Goal: Task Accomplishment & Management: Manage account settings

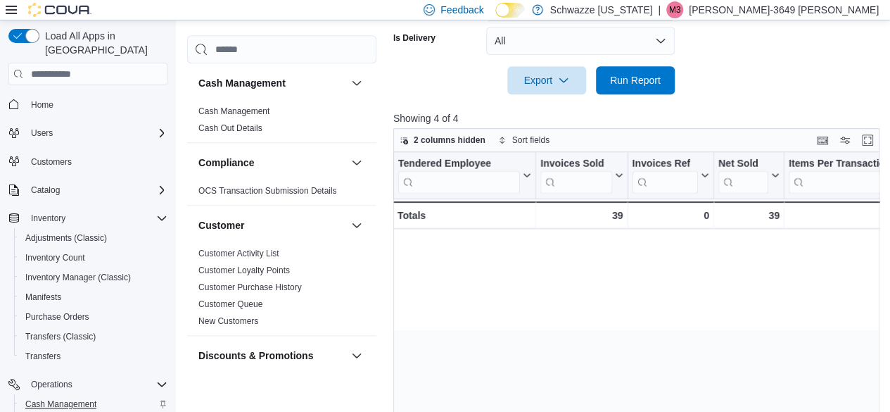
scroll to position [0, 720]
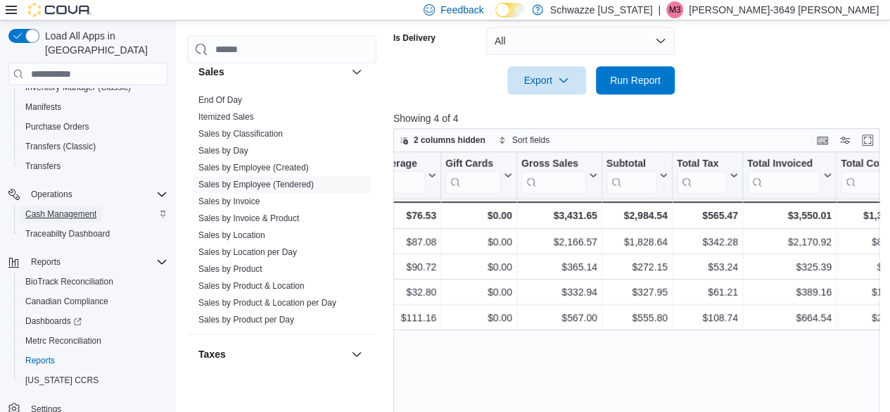
click at [70, 208] on span "Cash Management" at bounding box center [60, 213] width 71 height 11
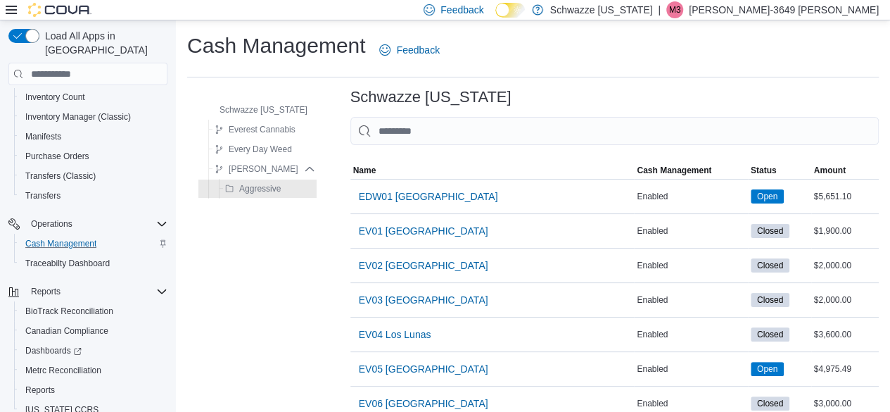
scroll to position [1022, 0]
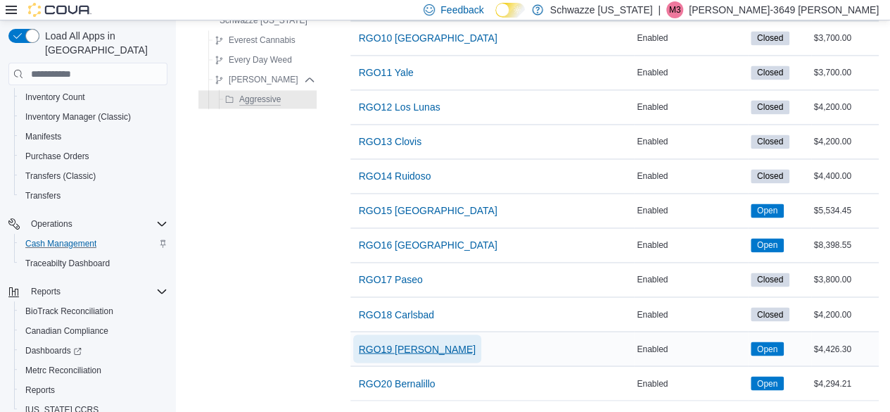
click at [412, 341] on span "RGO19 Hobbs" at bounding box center [417, 348] width 117 height 14
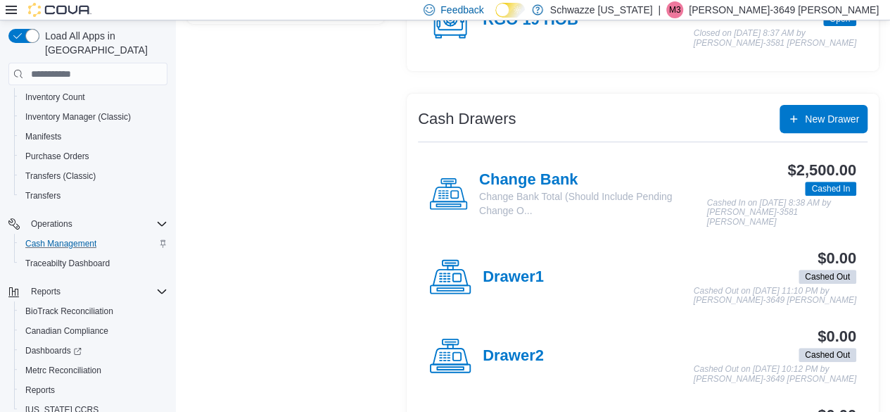
scroll to position [201, 0]
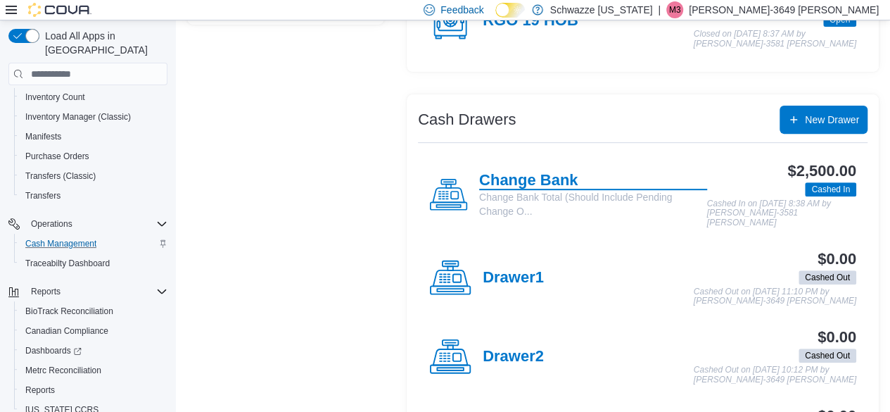
click at [549, 183] on h4 "Change Bank" at bounding box center [593, 181] width 228 height 18
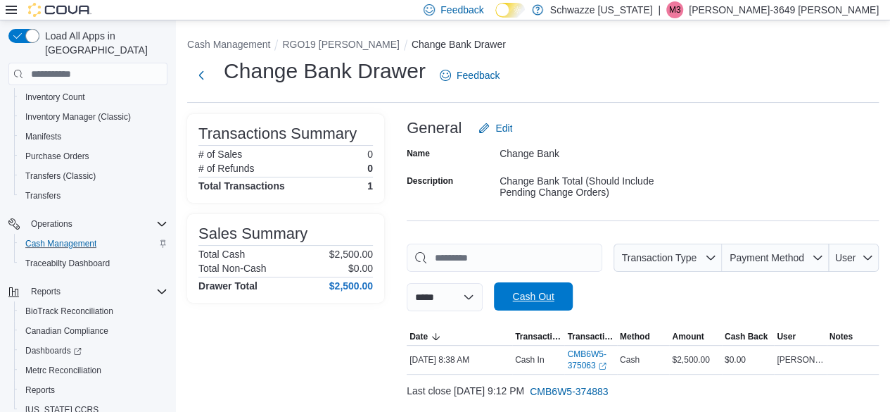
click at [538, 293] on span "Cash Out" at bounding box center [533, 296] width 42 height 14
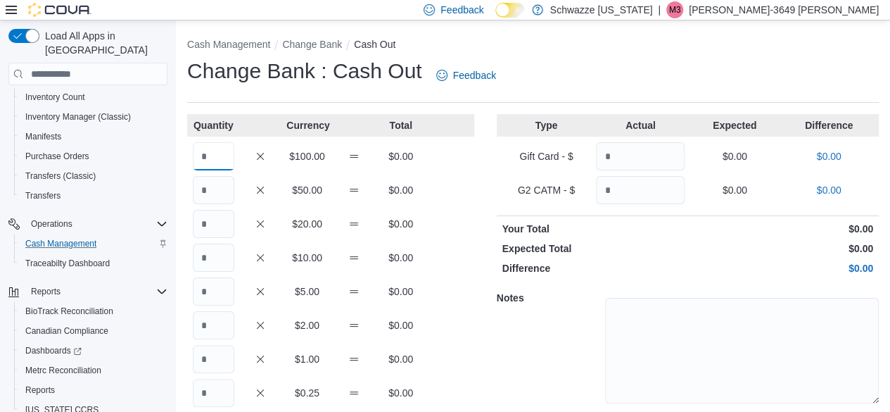
click at [204, 153] on input "Quantity" at bounding box center [214, 156] width 42 height 28
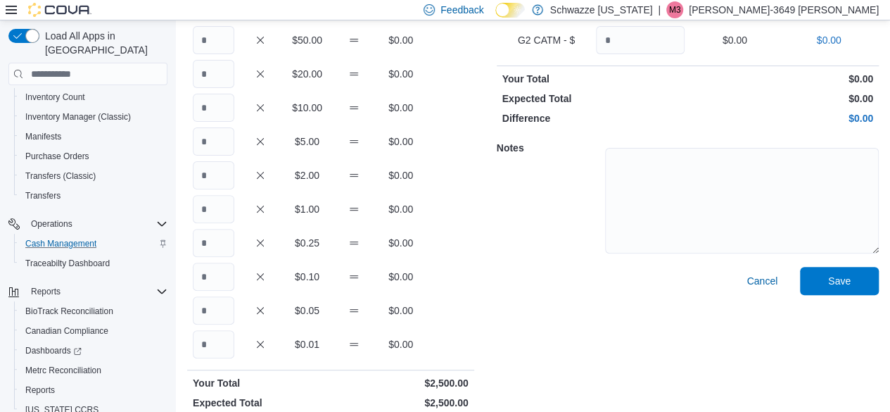
scroll to position [165, 0]
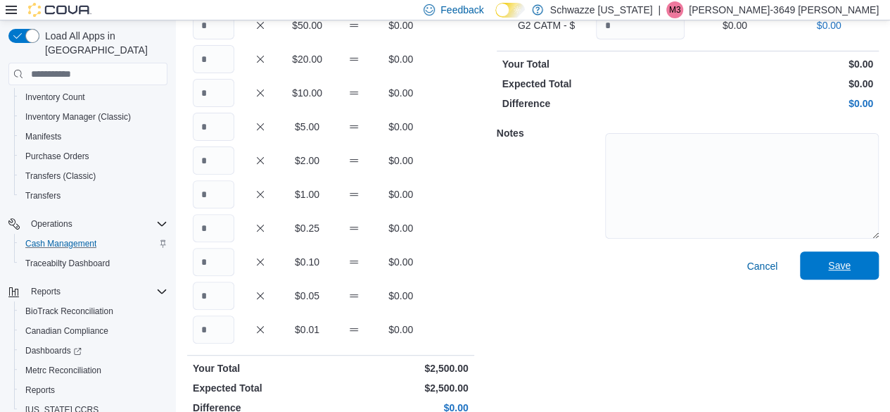
type input "**"
click at [833, 269] on span "Save" at bounding box center [839, 265] width 62 height 28
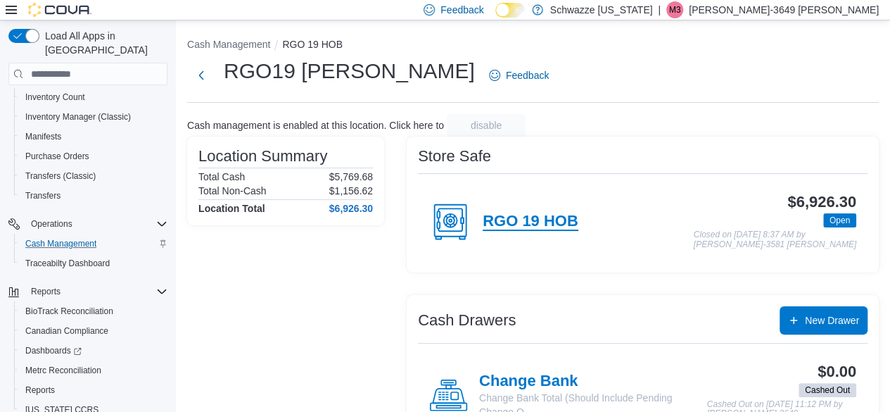
click at [497, 228] on h4 "RGO 19 HOB" at bounding box center [531, 221] width 96 height 18
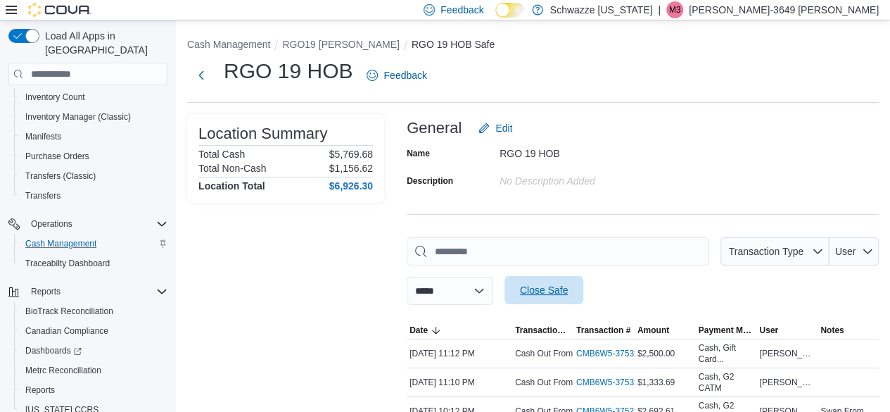
click at [566, 292] on span "Close Safe" at bounding box center [544, 290] width 48 height 14
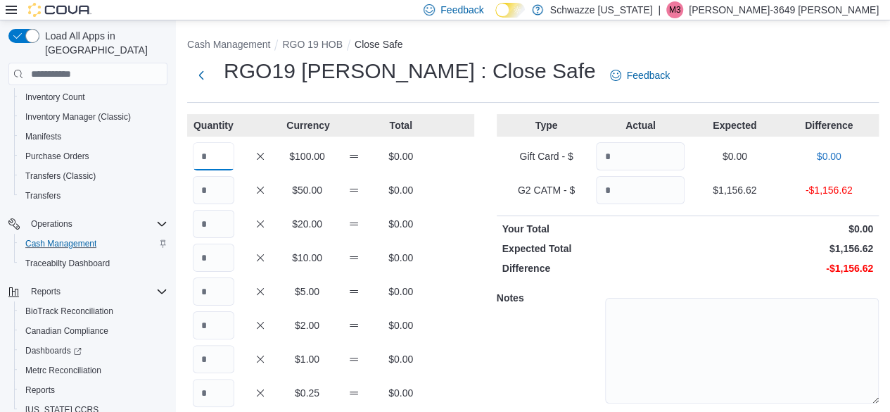
click at [222, 155] on input "Quantity" at bounding box center [214, 156] width 42 height 28
type input "**"
click at [219, 185] on input "Quantity" at bounding box center [214, 190] width 42 height 28
type input "**"
click at [211, 226] on input "Quantity" at bounding box center [214, 224] width 42 height 28
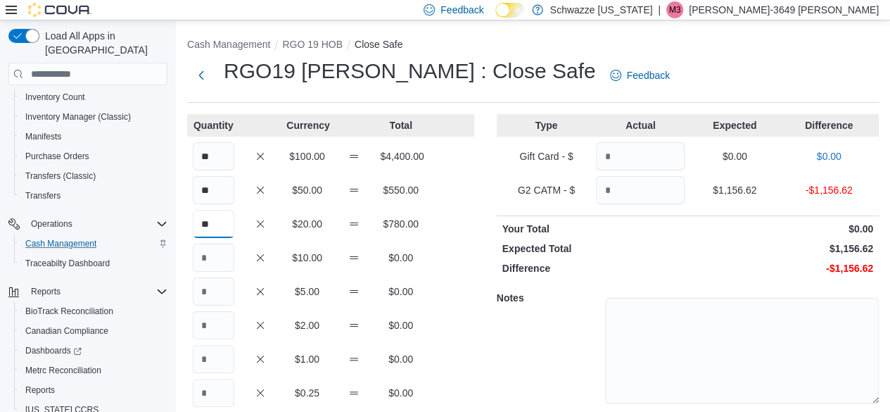
type input "**"
click at [217, 259] on input "Quantity" at bounding box center [214, 257] width 42 height 28
type input "*"
click at [225, 294] on input "Quantity" at bounding box center [214, 291] width 42 height 28
type input "*"
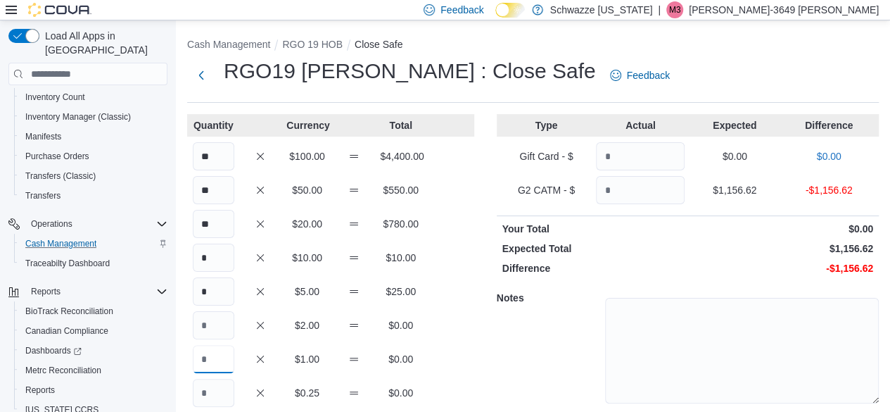
click at [226, 358] on input "Quantity" at bounding box center [214, 359] width 42 height 28
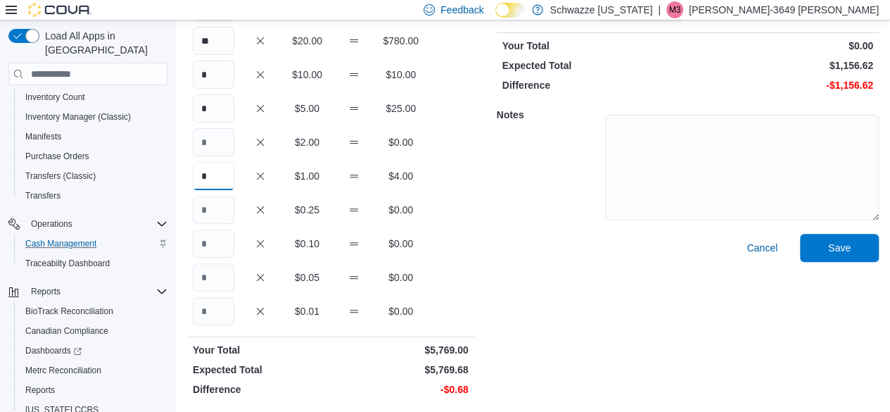
scroll to position [184, 0]
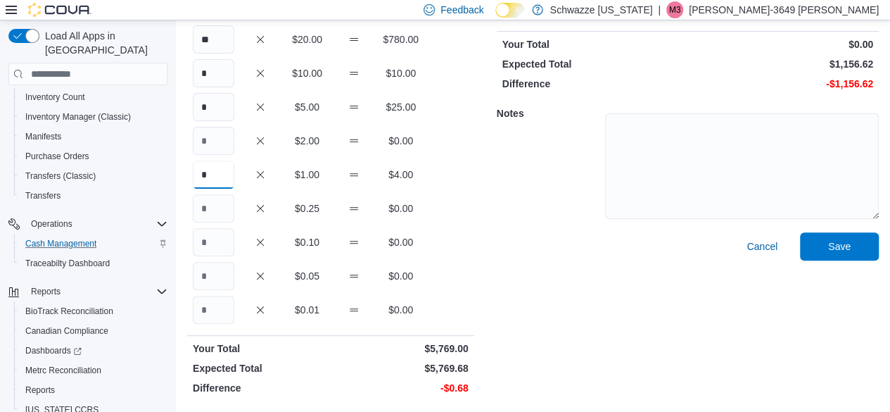
type input "*"
click at [220, 212] on input "Quantity" at bounding box center [214, 208] width 42 height 28
type input "*"
click at [217, 252] on input "Quantity" at bounding box center [214, 242] width 42 height 28
type input "*"
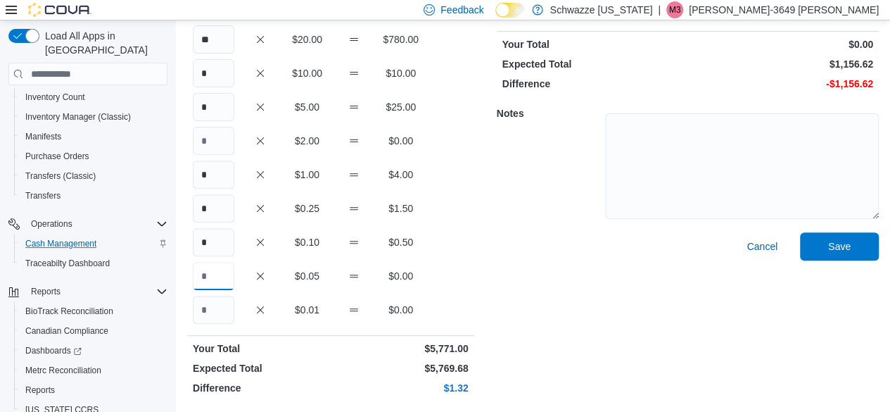
click at [220, 278] on input "Quantity" at bounding box center [214, 276] width 42 height 28
type input "*"
click at [214, 306] on input "Quantity" at bounding box center [214, 310] width 42 height 28
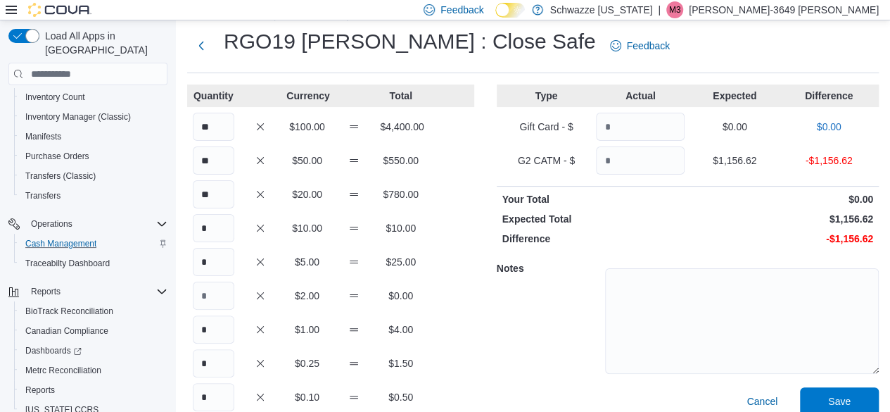
scroll to position [29, 0]
type input "*"
click at [644, 165] on input "Quantity" at bounding box center [640, 161] width 89 height 28
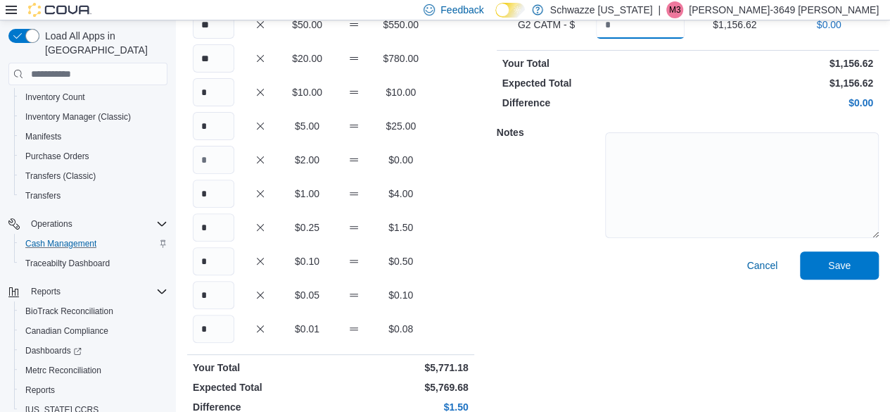
scroll to position [184, 0]
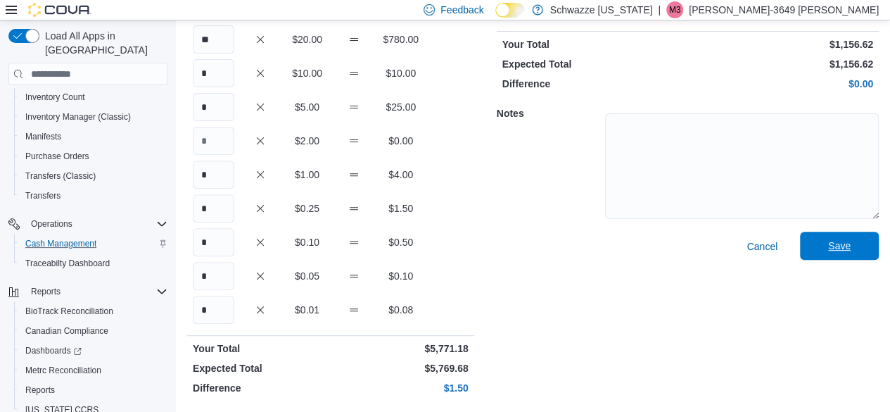
type input "*******"
click at [851, 249] on span "Save" at bounding box center [839, 246] width 23 height 14
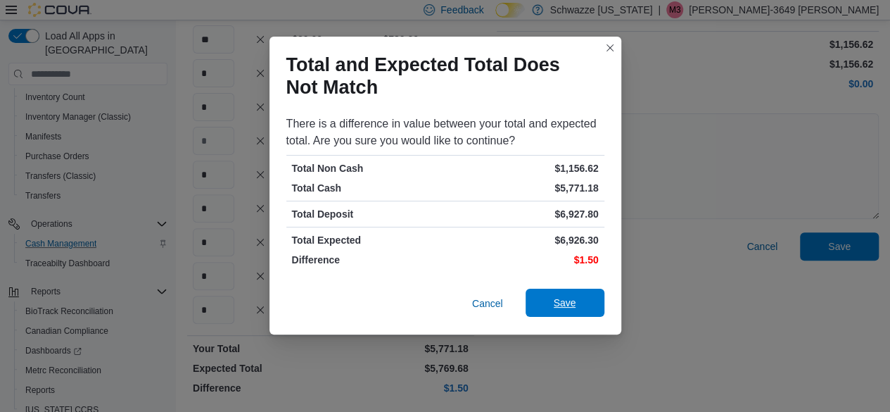
click at [568, 307] on span "Save" at bounding box center [565, 303] width 23 height 14
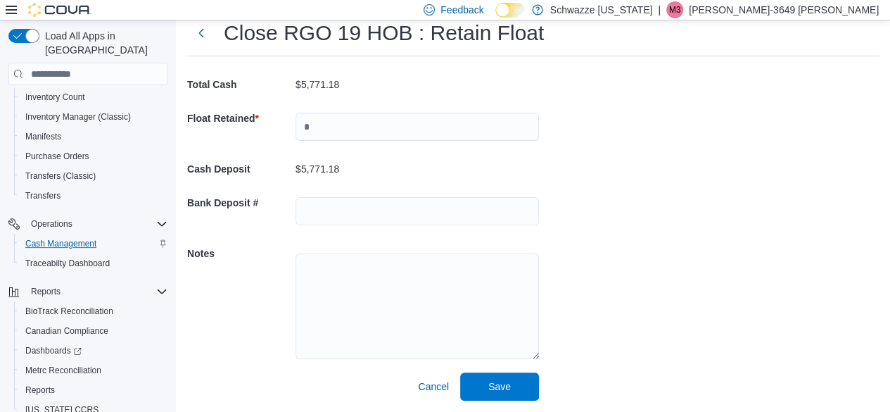
scroll to position [38, 0]
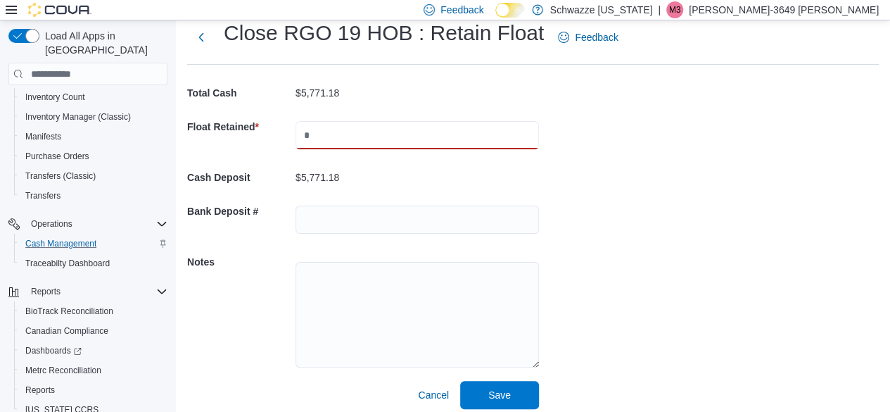
click at [400, 141] on input "text" at bounding box center [417, 135] width 243 height 28
type input "****"
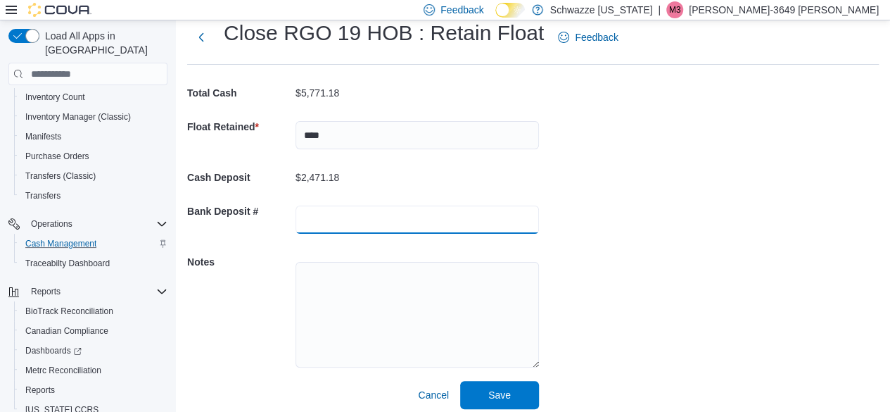
click at [381, 219] on input "text" at bounding box center [417, 219] width 243 height 28
type input "*******"
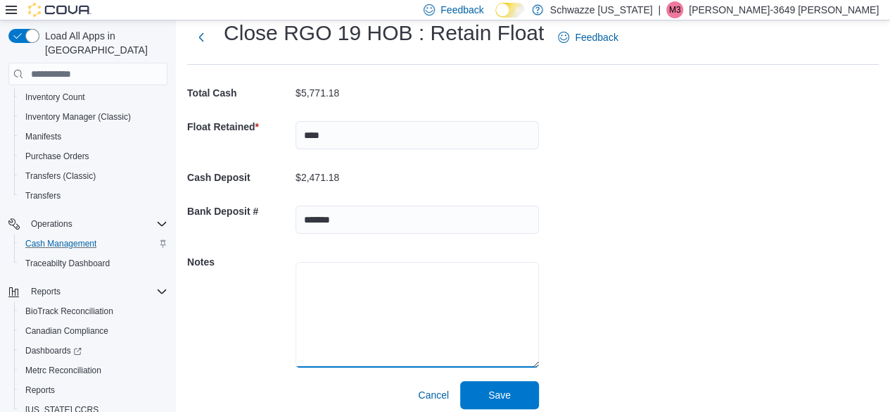
click at [376, 272] on textarea at bounding box center [417, 315] width 243 height 106
type textarea "**********"
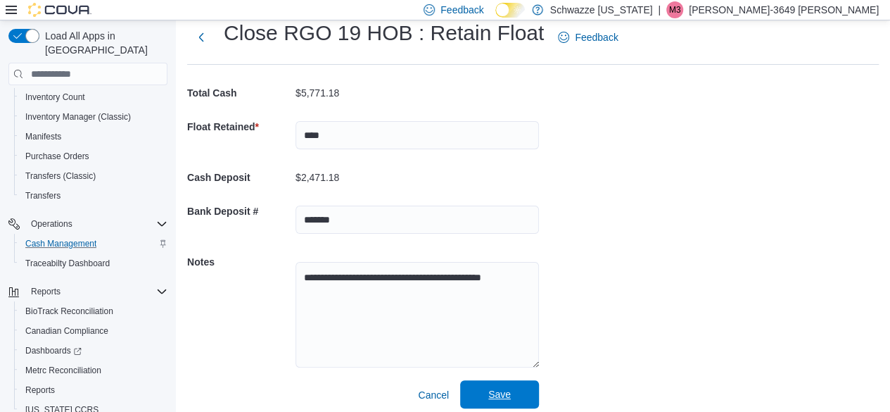
click at [486, 396] on span "Save" at bounding box center [500, 394] width 62 height 28
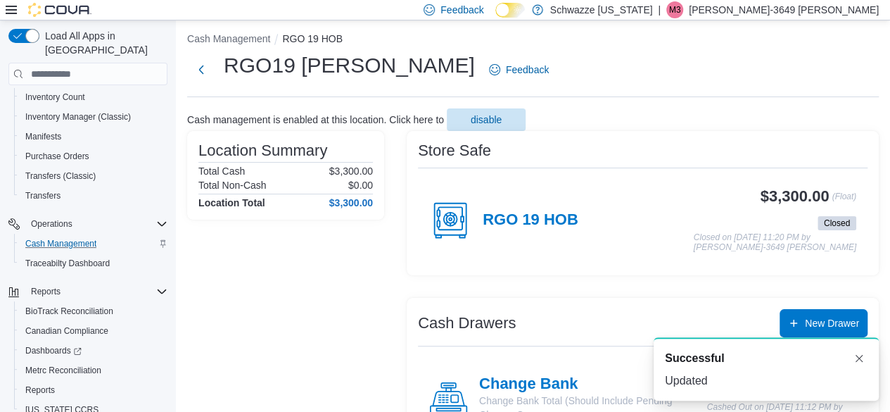
click at [812, 13] on p "Michael-3649 Morefield" at bounding box center [784, 9] width 190 height 17
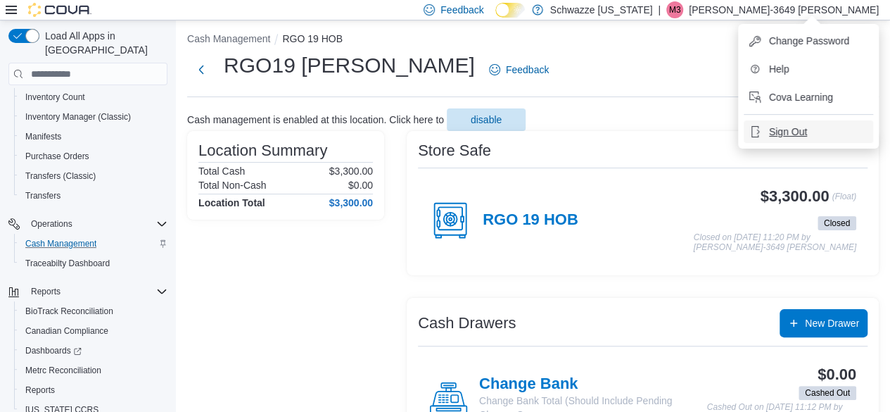
click at [791, 131] on span "Sign Out" at bounding box center [788, 132] width 38 height 14
